Goal: Task Accomplishment & Management: Manage account settings

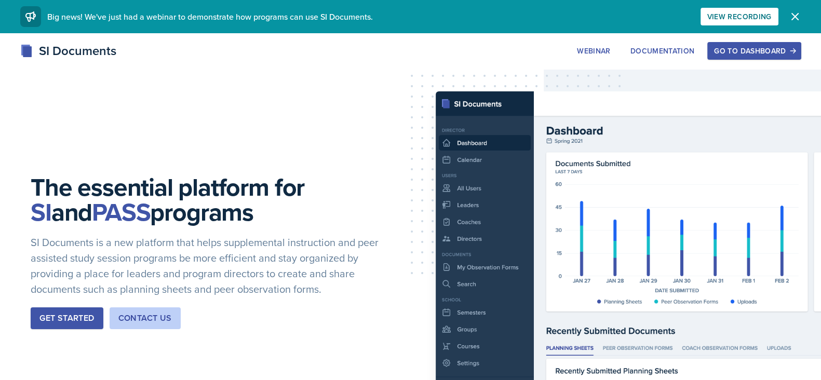
click at [766, 52] on div "Go to Dashboard" at bounding box center [754, 51] width 80 height 8
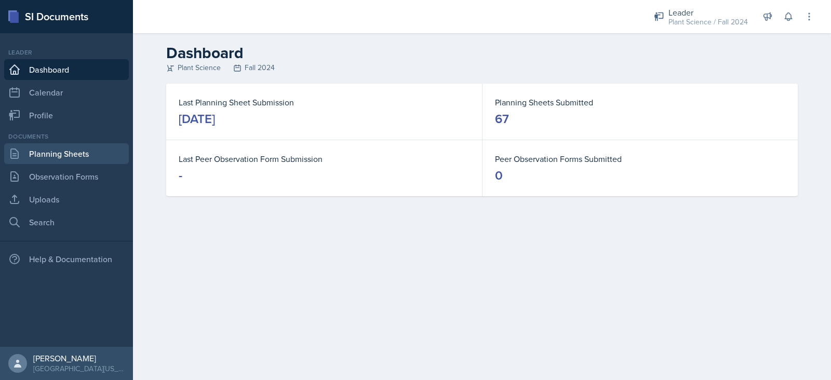
click at [53, 161] on link "Planning Sheets" at bounding box center [66, 153] width 125 height 21
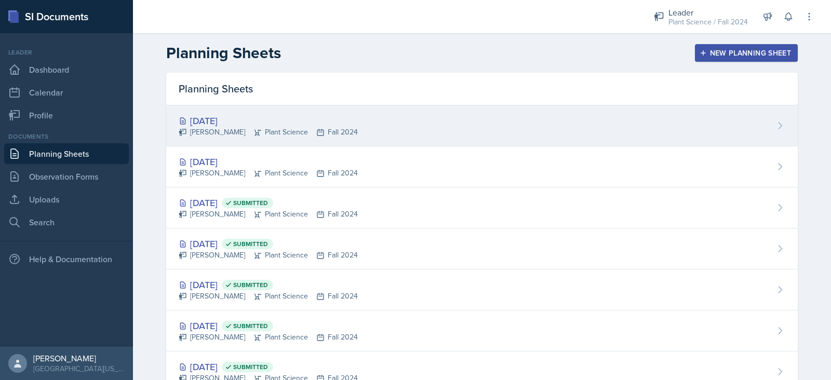
click at [449, 132] on div "[DATE] [PERSON_NAME] Plant Science Fall 2024" at bounding box center [482, 125] width 632 height 41
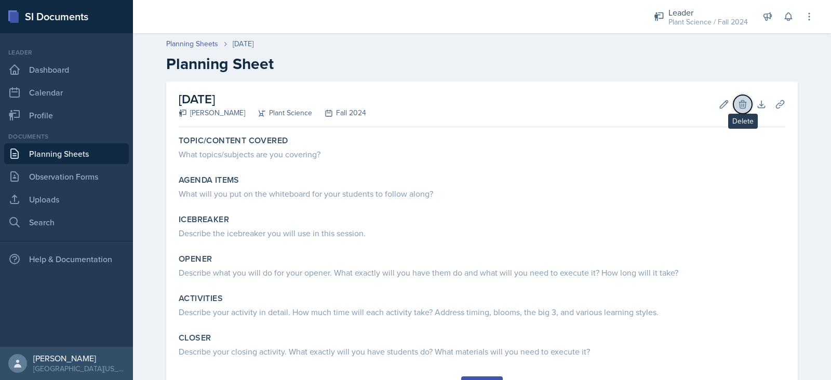
click at [738, 108] on icon at bounding box center [743, 104] width 10 height 10
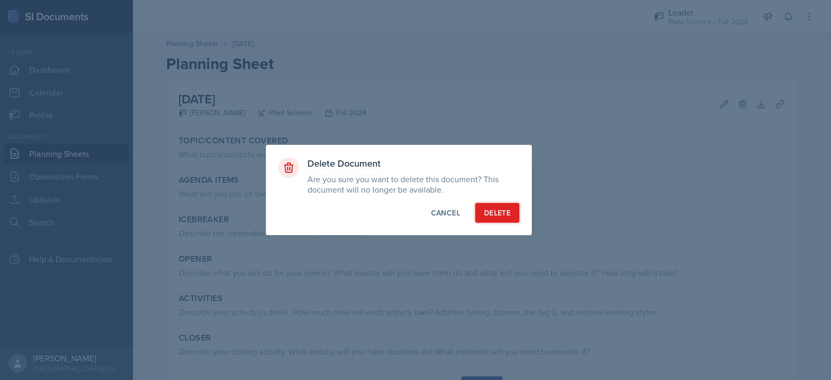
click at [497, 218] on div "Delete" at bounding box center [497, 213] width 26 height 10
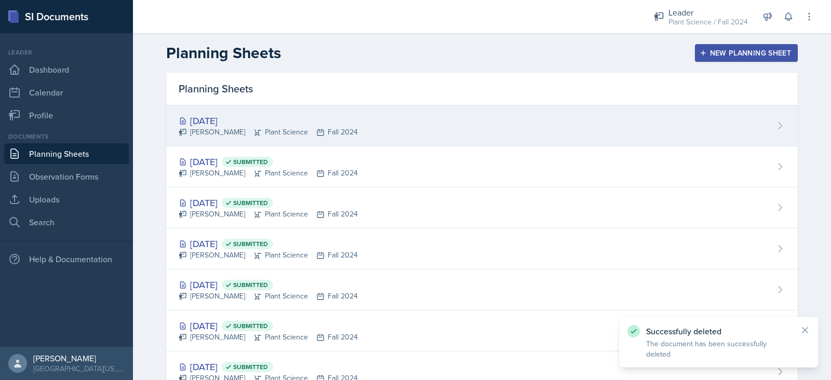
click at [438, 122] on div "[DATE] [PERSON_NAME] Plant Science Fall 2024" at bounding box center [482, 125] width 632 height 41
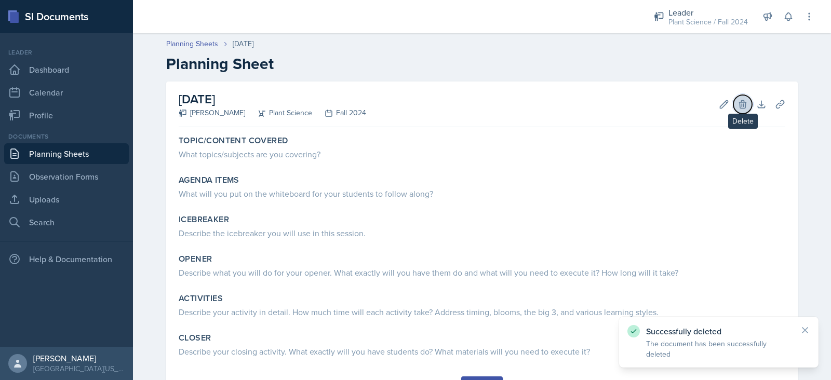
click at [739, 103] on icon at bounding box center [742, 104] width 7 height 8
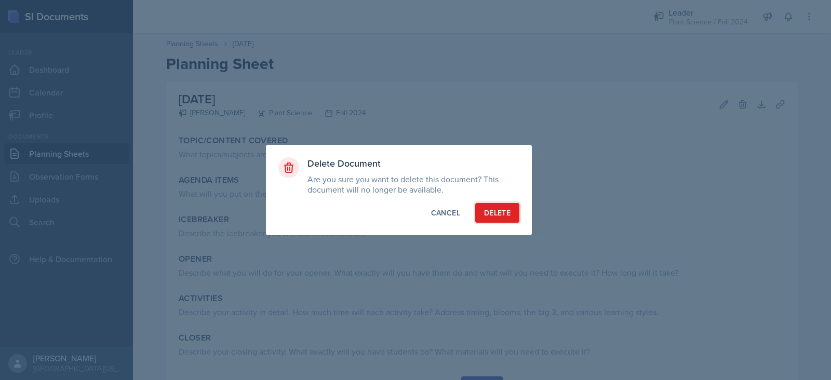
click at [505, 212] on div "Delete" at bounding box center [497, 213] width 26 height 10
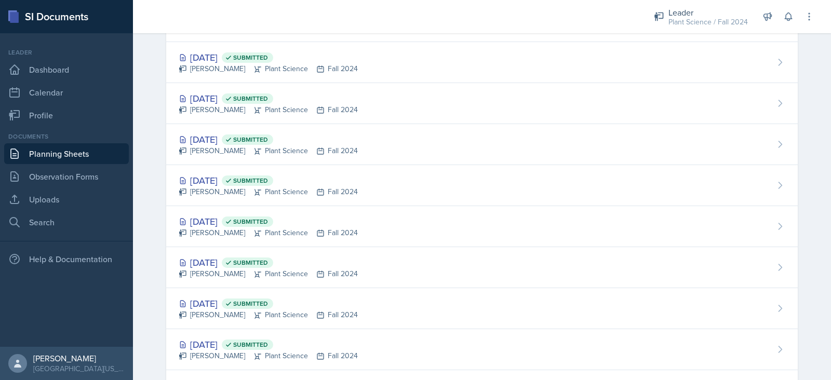
scroll to position [2493, 0]
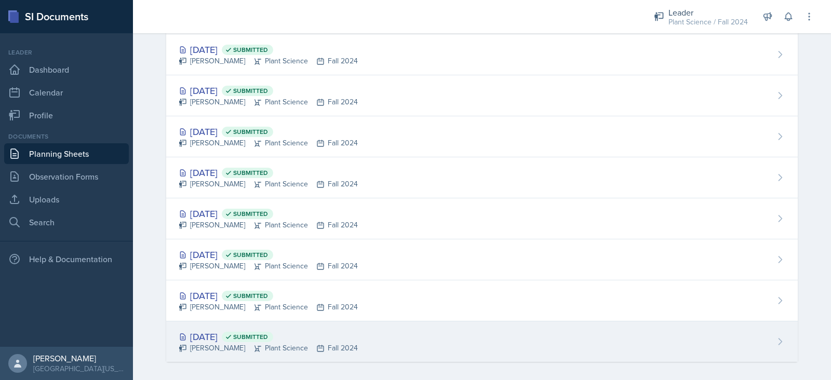
click at [377, 344] on div "[DATE] Submitted [PERSON_NAME] Plant Science Fall 2024" at bounding box center [482, 342] width 632 height 41
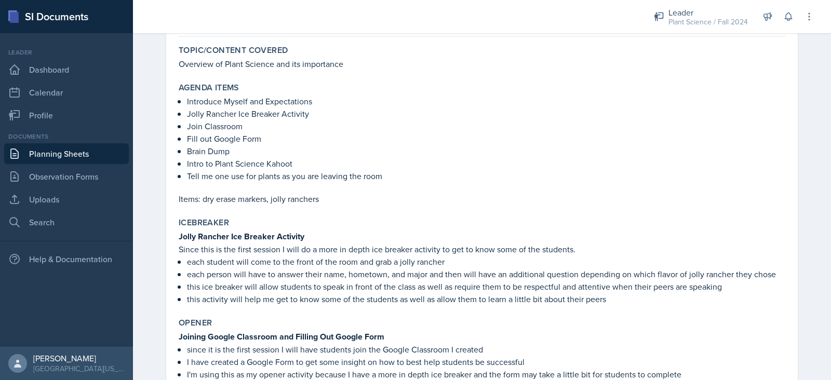
scroll to position [91, 0]
drag, startPoint x: 182, startPoint y: 128, endPoint x: 277, endPoint y: 138, distance: 96.1
click at [277, 138] on ul "Introduce Myself and Expectations Jolly Rancher Ice Breaker Activity Join Class…" at bounding box center [486, 138] width 598 height 87
click at [354, 153] on p "Brain Dump" at bounding box center [486, 150] width 598 height 12
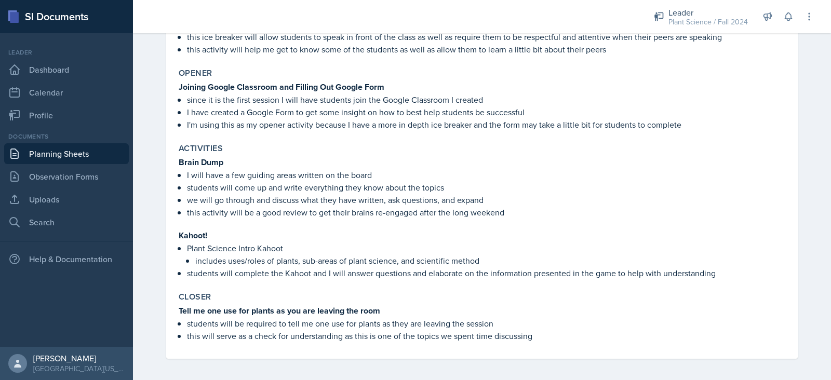
scroll to position [341, 0]
click at [179, 161] on strong "Brain Dump" at bounding box center [201, 162] width 45 height 12
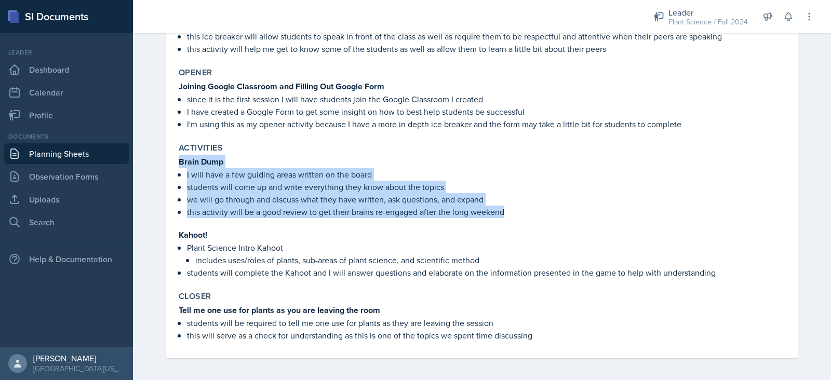
drag, startPoint x: 176, startPoint y: 161, endPoint x: 525, endPoint y: 212, distance: 353.5
click at [525, 212] on div "Brain Dump I will have a few guiding areas written on the board students will c…" at bounding box center [482, 186] width 607 height 63
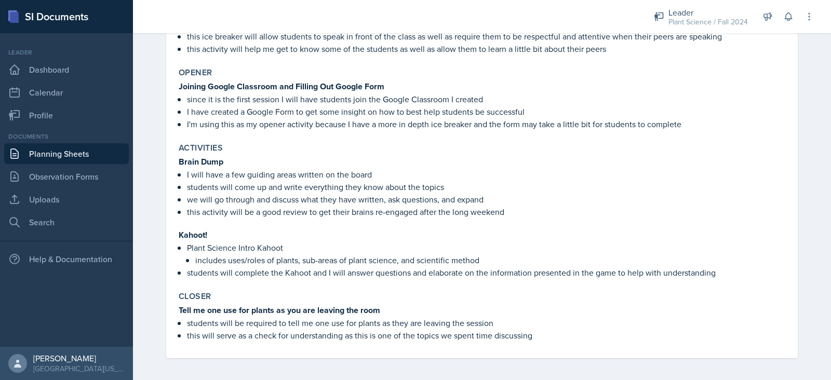
drag, startPoint x: 342, startPoint y: 231, endPoint x: 242, endPoint y: 242, distance: 101.3
click at [242, 242] on p "Plant Science Intro Kahoot" at bounding box center [486, 248] width 598 height 12
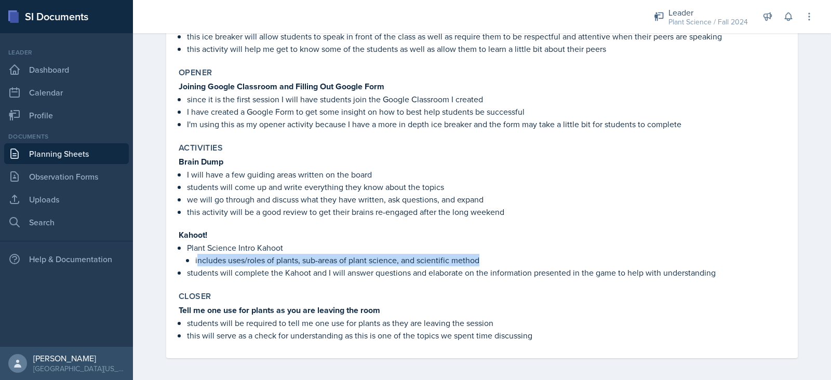
drag, startPoint x: 191, startPoint y: 257, endPoint x: 483, endPoint y: 261, distance: 292.0
click at [483, 261] on p "includes uses/roles of plants, sub-areas of plant science, and scientific method" at bounding box center [490, 260] width 590 height 12
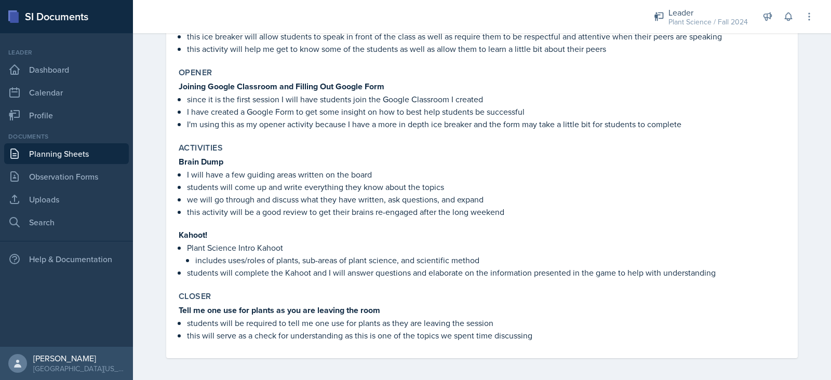
click at [563, 317] on p "students will be required to tell me one use for plants as they are leaving the…" at bounding box center [486, 323] width 598 height 12
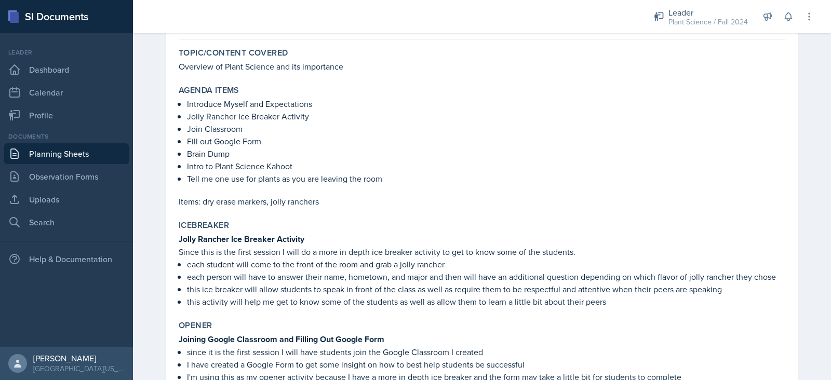
scroll to position [0, 0]
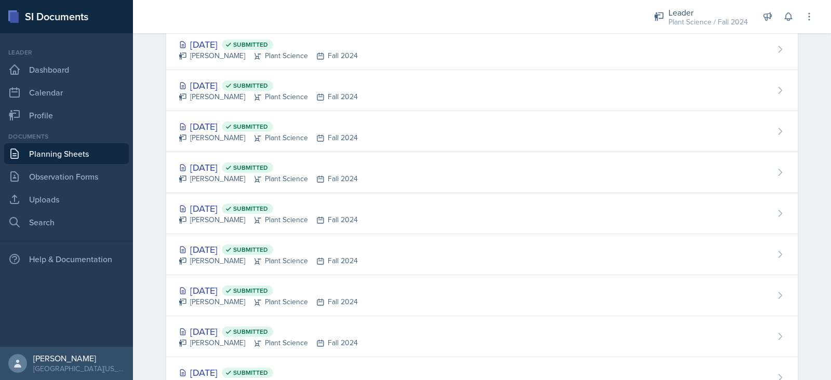
scroll to position [1021, 0]
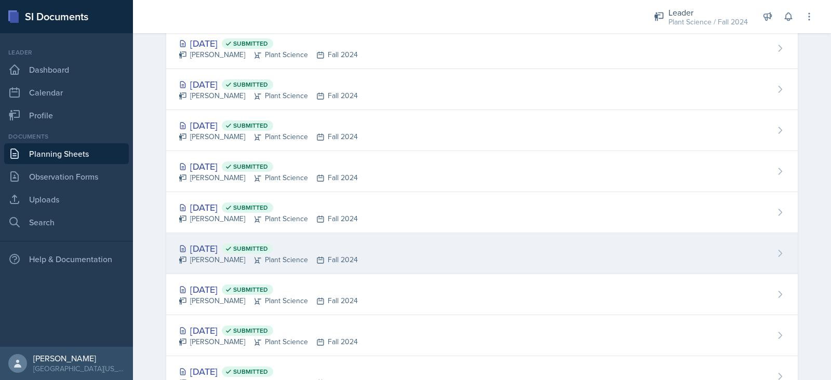
click at [225, 258] on div "[PERSON_NAME] Plant Science Fall 2024" at bounding box center [268, 260] width 179 height 11
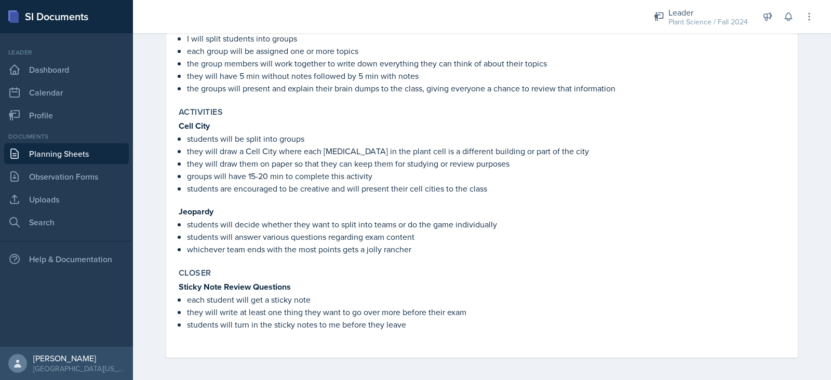
scroll to position [328, 0]
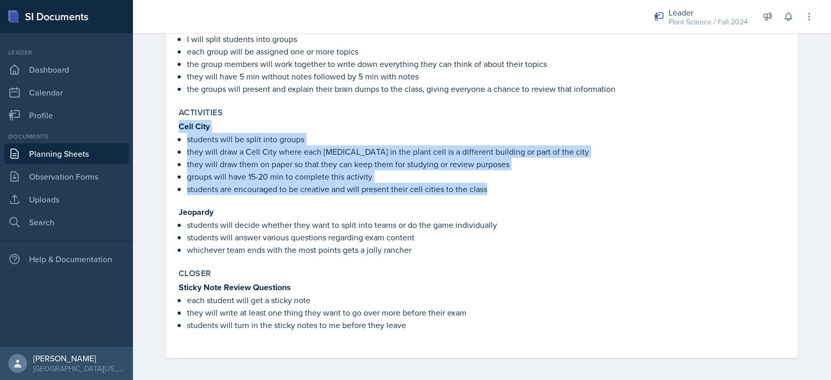
drag, startPoint x: 174, startPoint y: 124, endPoint x: 496, endPoint y: 195, distance: 329.9
click at [496, 195] on div "Cell City students will be split into groups they will draw a Cell City where e…" at bounding box center [482, 188] width 607 height 136
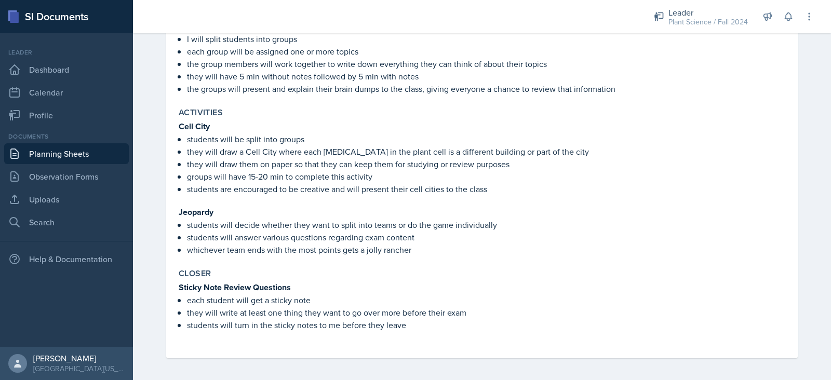
click at [179, 215] on strong "Jeopardy" at bounding box center [196, 212] width 35 height 12
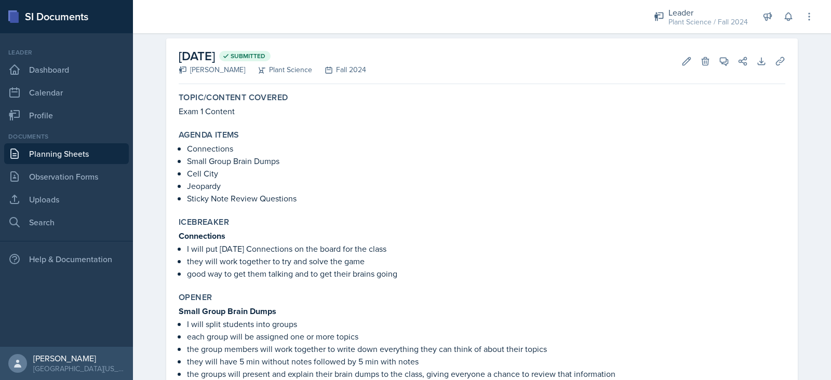
scroll to position [0, 0]
